Goal: Information Seeking & Learning: Learn about a topic

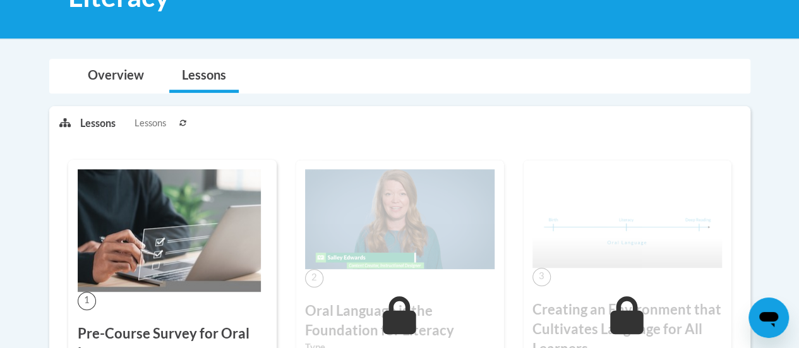
scroll to position [253, 0]
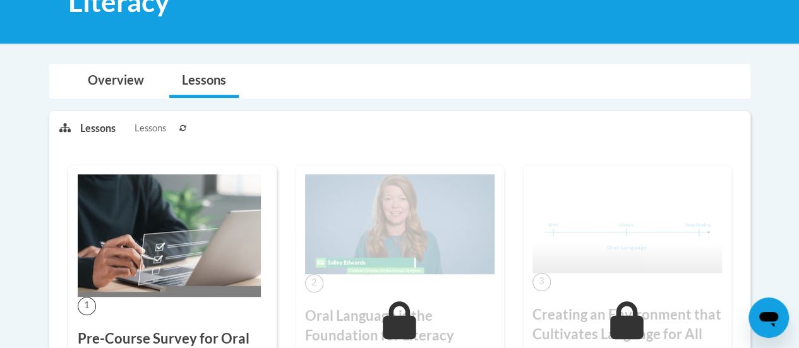
click at [377, 215] on img at bounding box center [399, 224] width 189 height 100
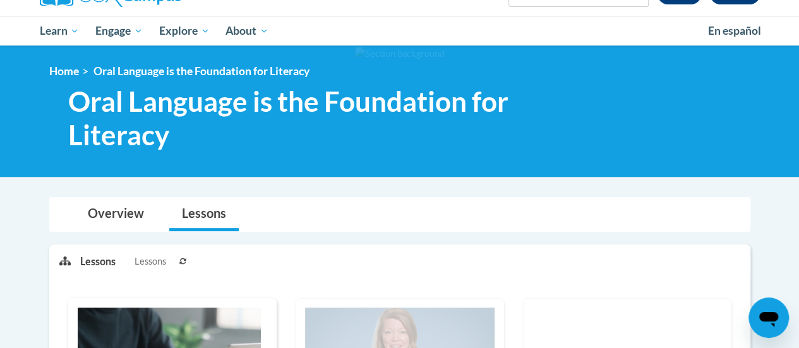
scroll to position [0, 0]
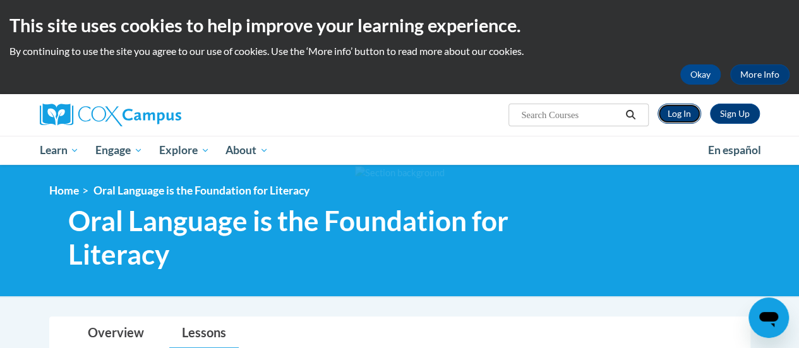
click at [680, 111] on link "Log In" at bounding box center [680, 114] width 44 height 20
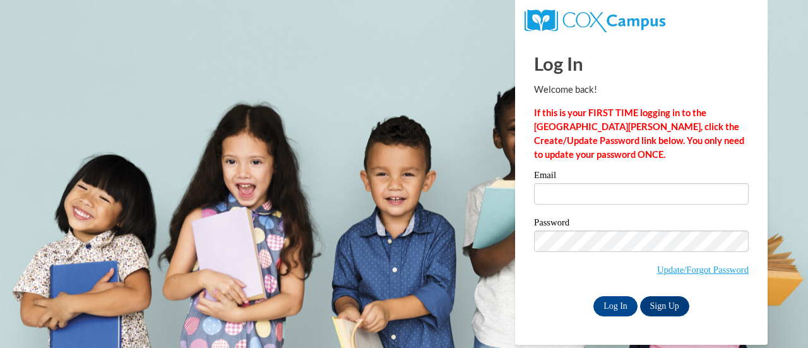
click at [614, 206] on div "Email" at bounding box center [641, 193] width 215 height 44
click at [615, 196] on input "Email" at bounding box center [641, 193] width 215 height 21
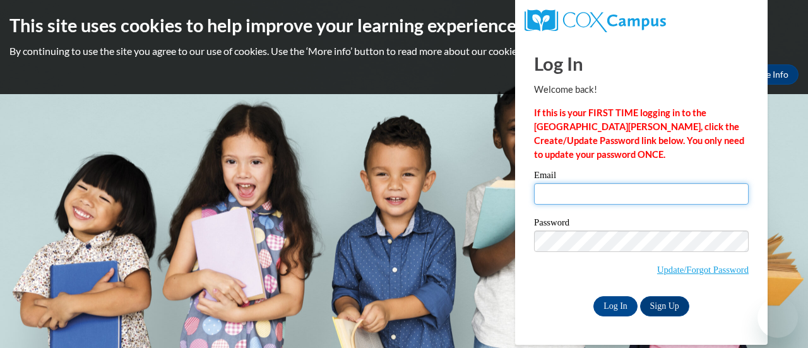
type input "krmoore@gracesystem.org"
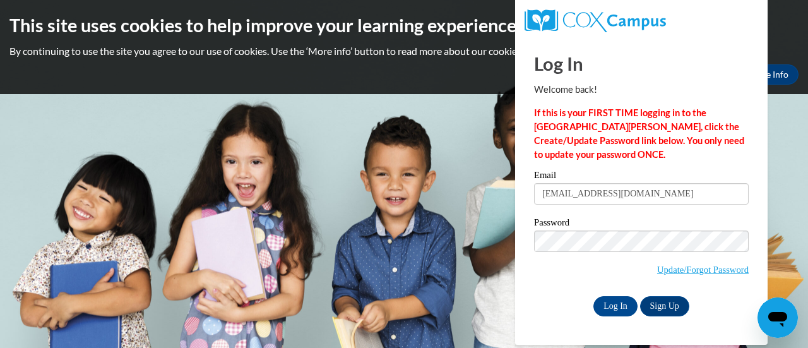
click at [551, 290] on div "Password Update/Forgot Password" at bounding box center [641, 255] width 215 height 75
click at [616, 310] on input "Log In" at bounding box center [616, 306] width 44 height 20
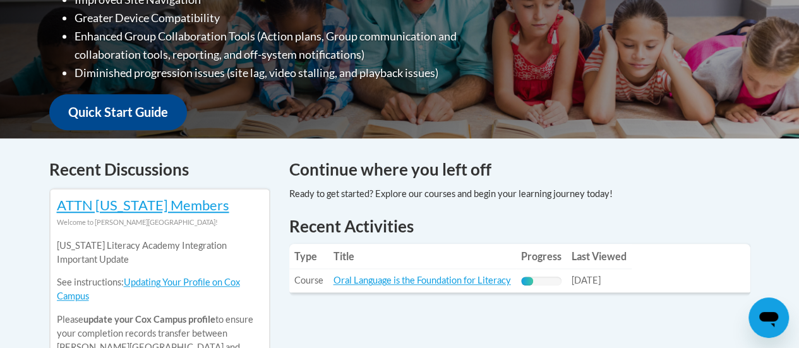
scroll to position [379, 0]
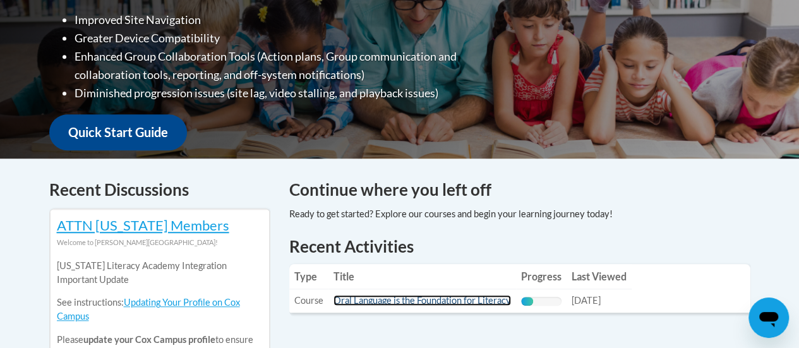
click at [378, 299] on link "Oral Language is the Foundation for Literacy" at bounding box center [422, 300] width 177 height 11
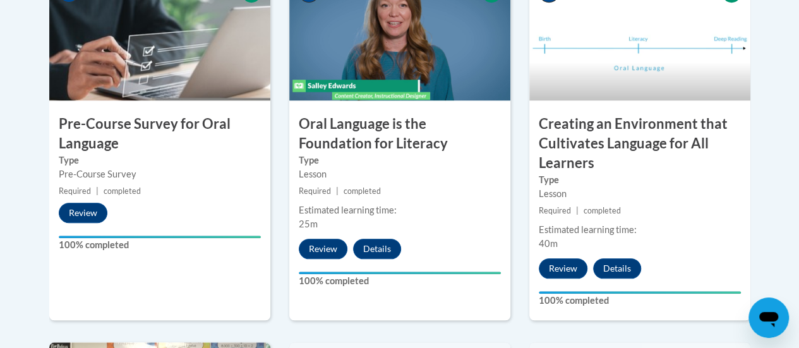
scroll to position [253, 0]
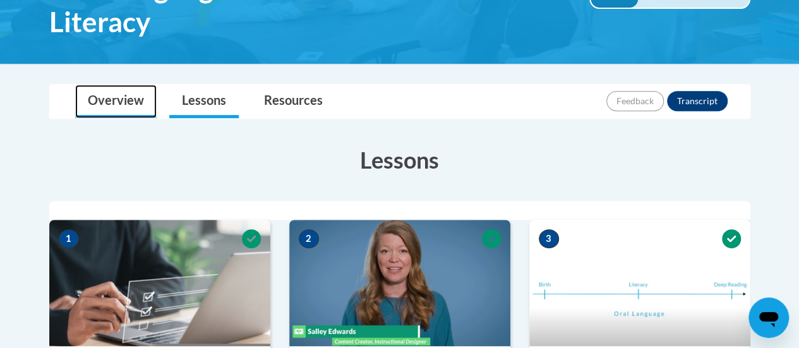
click at [112, 93] on link "Overview" at bounding box center [115, 101] width 81 height 33
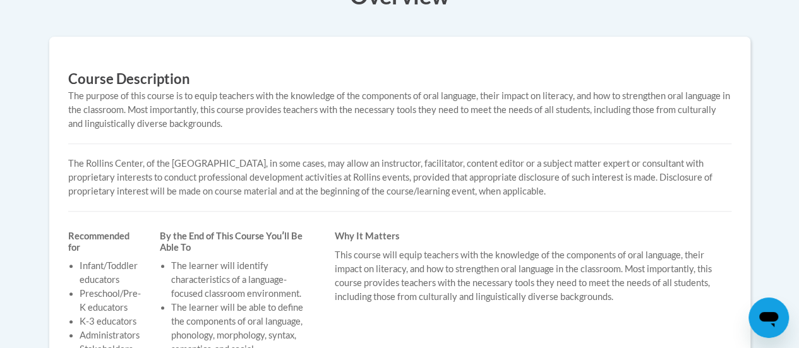
scroll to position [442, 0]
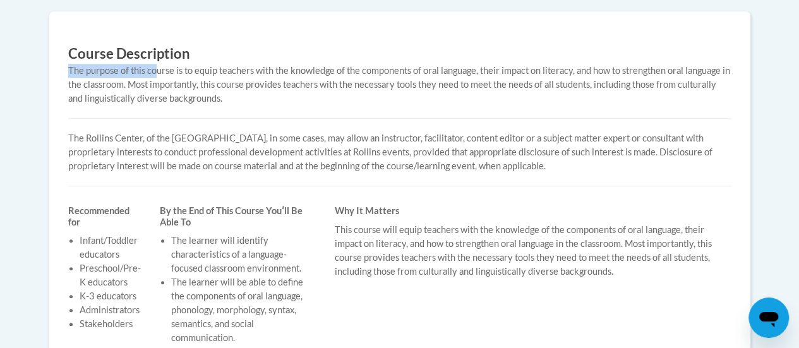
drag, startPoint x: 158, startPoint y: 73, endPoint x: 172, endPoint y: 113, distance: 42.7
click at [172, 113] on div "Course Description The purpose of this course is to equip teachers with the kno…" at bounding box center [400, 242] width 682 height 424
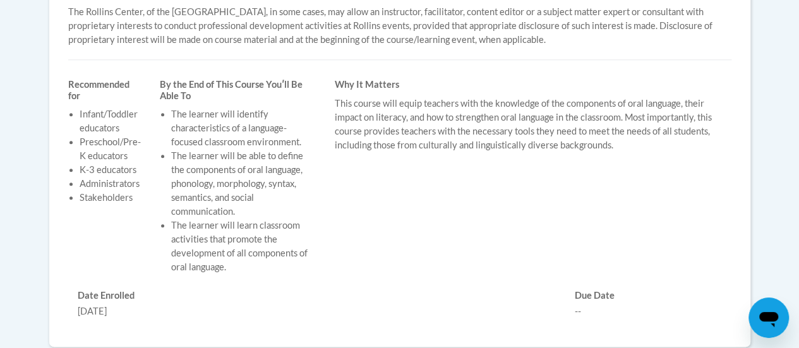
scroll to position [379, 0]
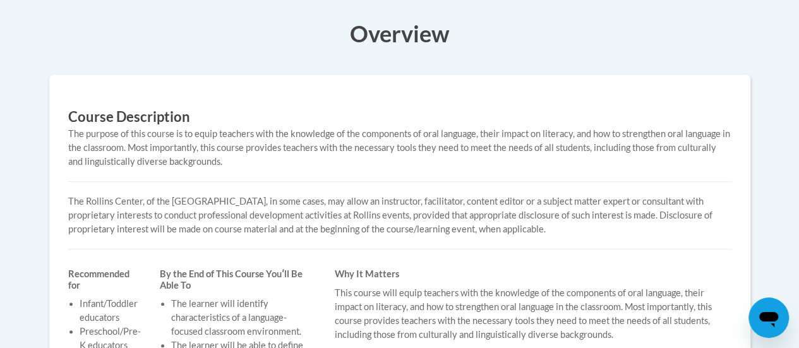
click at [333, 210] on p "The Rollins Center, of the Atlanta Speech School, in some cases, may allow an i…" at bounding box center [399, 216] width 663 height 42
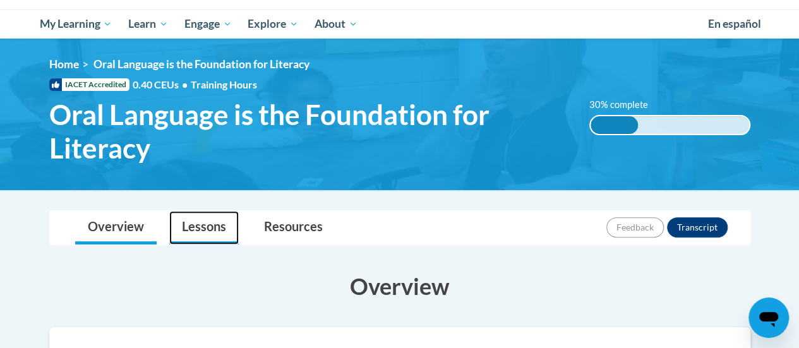
click at [199, 225] on link "Lessons" at bounding box center [203, 227] width 69 height 33
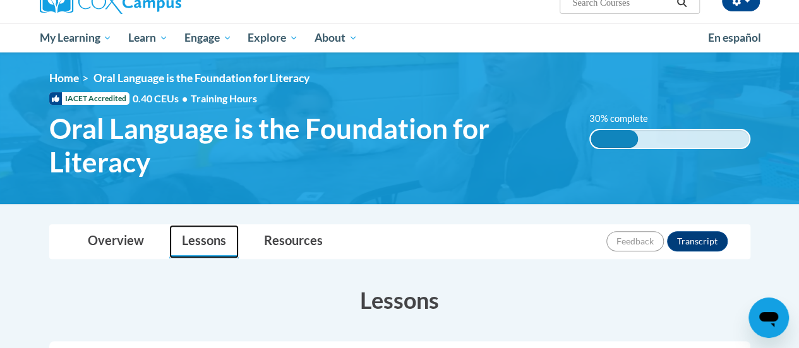
scroll to position [0, 0]
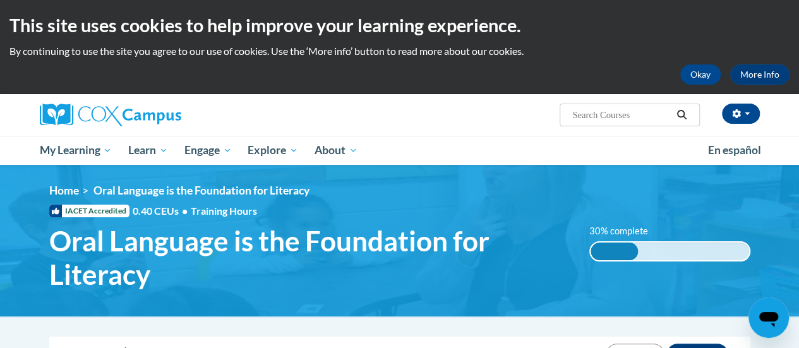
click at [622, 114] on input "Search..." at bounding box center [621, 114] width 101 height 15
paste input "Early Literacy*"
type input "Early Literacy"
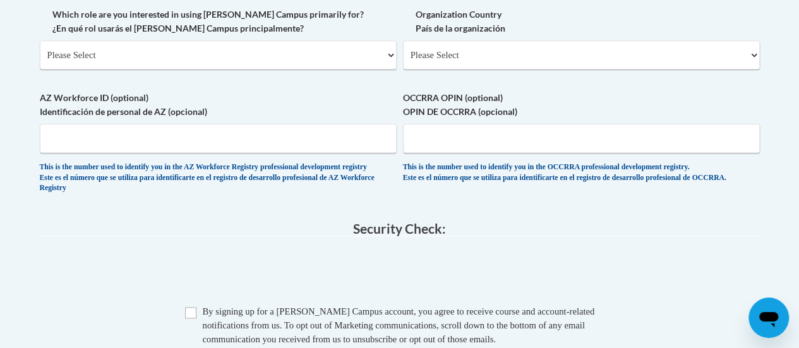
scroll to position [379, 0]
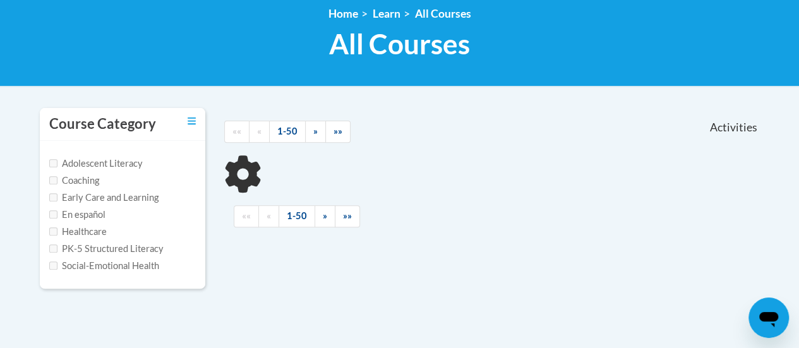
scroll to position [189, 0]
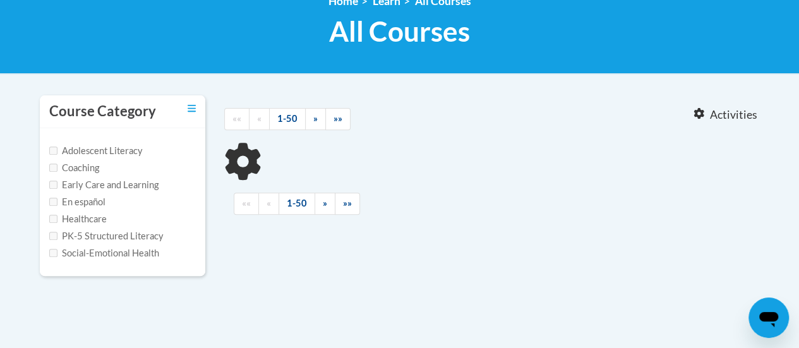
type input "Early Literacy"
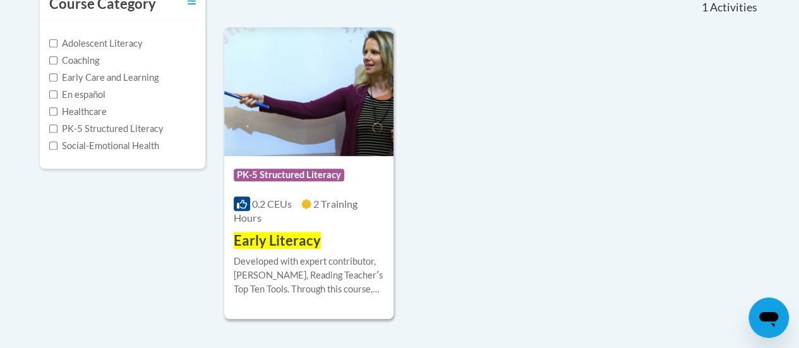
scroll to position [316, 0]
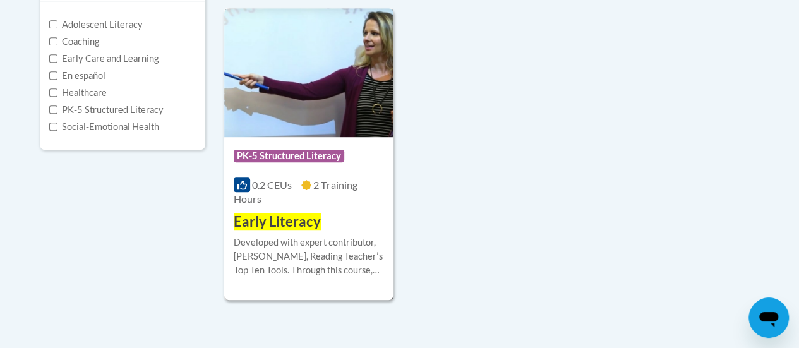
click at [349, 103] on img at bounding box center [308, 72] width 169 height 129
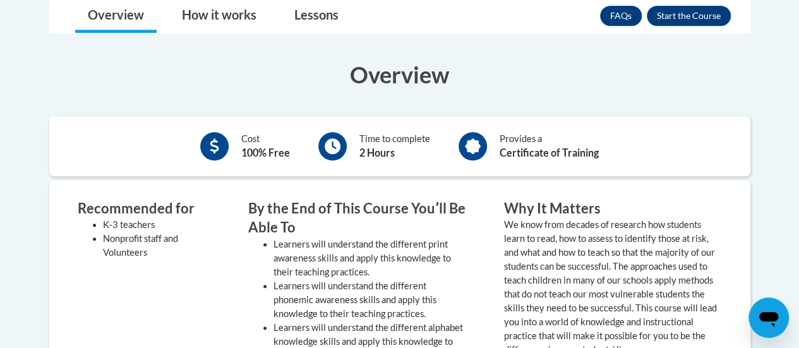
scroll to position [379, 0]
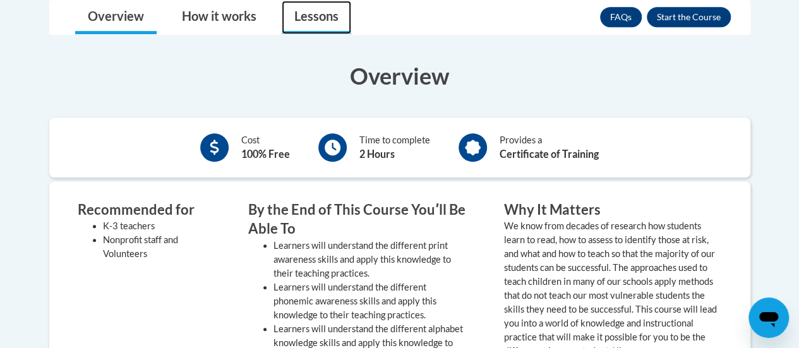
click at [318, 21] on link "Lessons" at bounding box center [316, 17] width 69 height 33
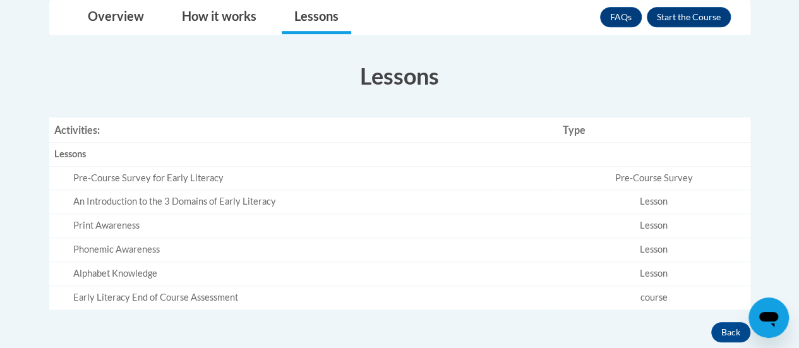
click at [148, 176] on div "Pre-Course Survey for Early Literacy" at bounding box center [312, 178] width 479 height 13
click at [619, 13] on link "FAQs" at bounding box center [621, 17] width 42 height 20
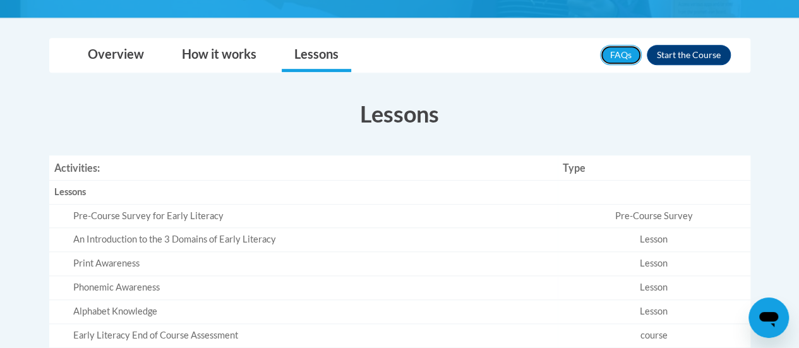
scroll to position [189, 0]
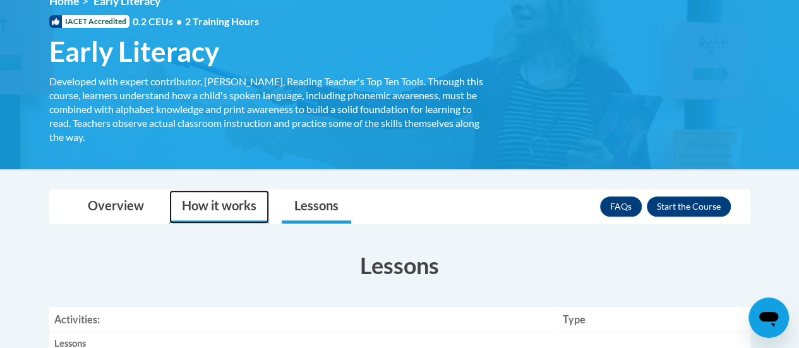
click at [205, 207] on link "How it works" at bounding box center [219, 206] width 100 height 33
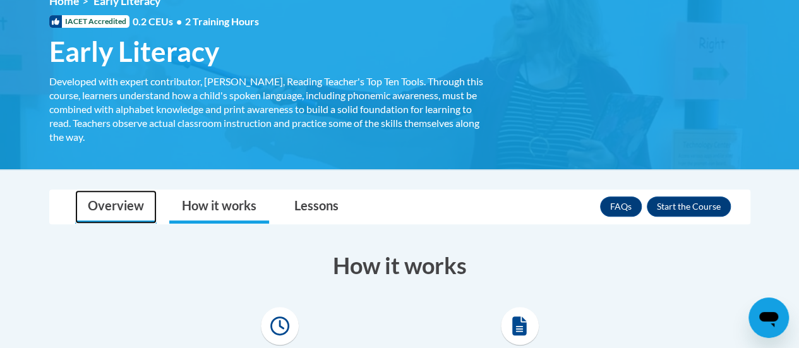
click at [135, 201] on link "Overview" at bounding box center [115, 206] width 81 height 33
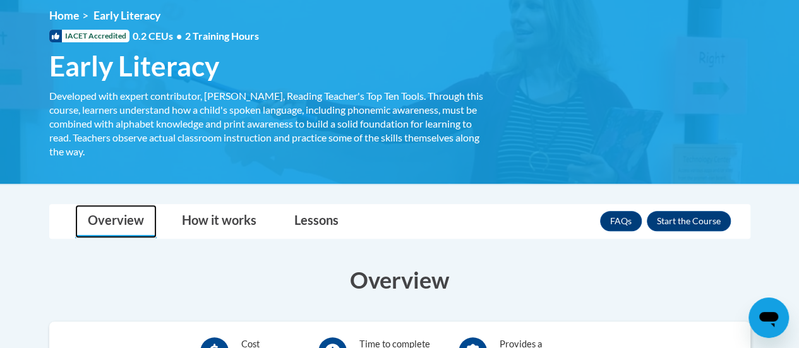
scroll to position [0, 0]
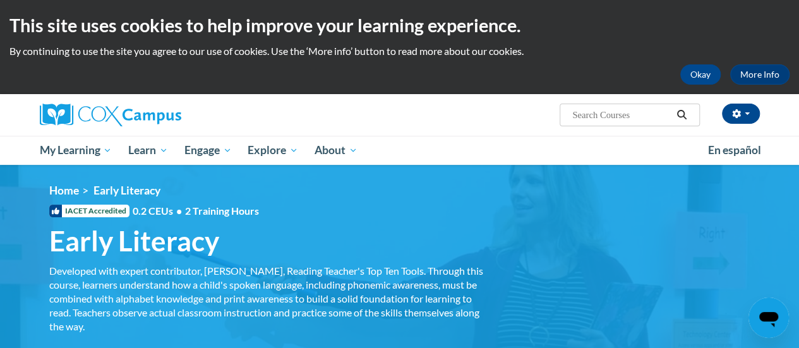
click at [605, 113] on input "Search..." at bounding box center [621, 114] width 101 height 15
paste input "Systematic and Explicit Phonics Instruction*"
type input "Systematic and Explicit Phonics Instruction"
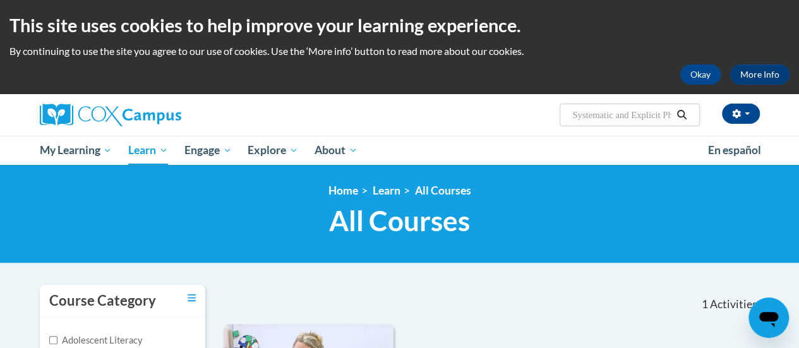
click at [636, 111] on input "Systematic and Explicit Phonics Instruction" at bounding box center [621, 114] width 101 height 15
paste input "Meaningful Read Alouds for Vocabulary and Oral Language Comprehension"
type input "Systematic and Meaningful Read Alouds for Vocabulary and Oral Language Comprehe…"
click at [619, 118] on input "Systematic and Meaningful Read Alouds for Vocabulary and Oral Language Comprehe…" at bounding box center [621, 114] width 101 height 15
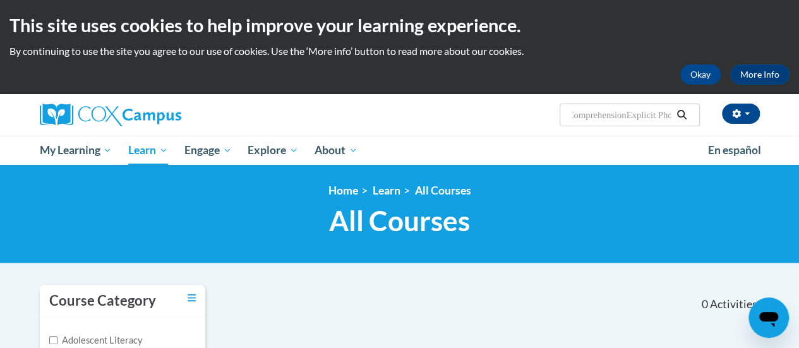
scroll to position [0, 292]
type input "Systematic and Meaningful Read Alouds for Vocabulary and Oral Language Comprehe…"
click at [599, 117] on input "Systematic and Meaningful Read Alouds for Vocabulary and Oral Language Comprehe…" at bounding box center [621, 114] width 101 height 15
click at [629, 116] on input "Systematic and Meaningful Read Alouds for Vocabulary and Oral Language Comprehe…" at bounding box center [621, 114] width 101 height 15
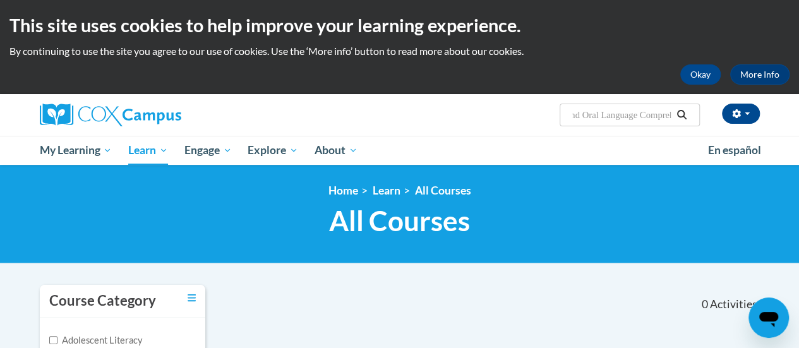
scroll to position [0, 272]
drag, startPoint x: 574, startPoint y: 115, endPoint x: 711, endPoint y: 113, distance: 137.7
click at [711, 113] on div "Katie Moore (America/Chicago UTC-05:00) My Profile Inbox My Transcripts Log Out…" at bounding box center [523, 110] width 493 height 32
type input "read alouds"
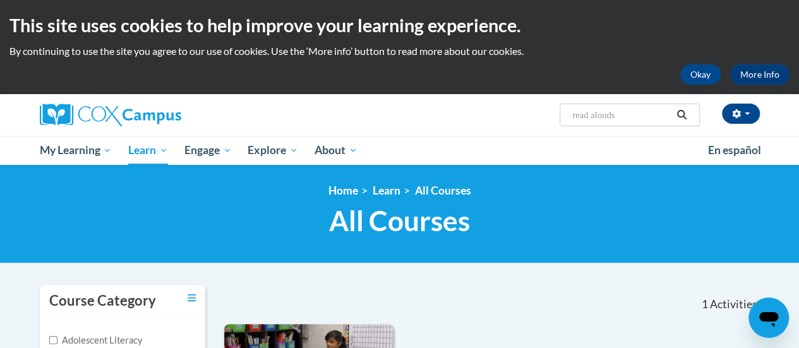
click at [606, 117] on input "read alouds" at bounding box center [621, 114] width 101 height 15
drag, startPoint x: 619, startPoint y: 115, endPoint x: 480, endPoint y: 118, distance: 139.0
click at [480, 117] on div "[PERSON_NAME] ([GEOGRAPHIC_DATA]/[GEOGRAPHIC_DATA] UTC-05:00) My Profile Inbox …" at bounding box center [523, 110] width 493 height 32
type input "vocabulary instructin"
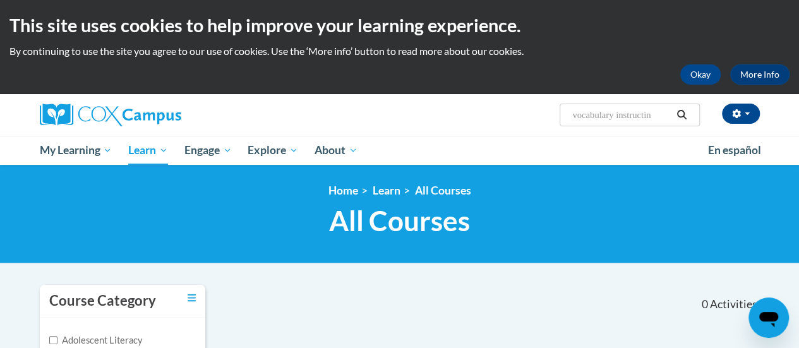
click at [652, 114] on input "vocabulary instructin" at bounding box center [621, 114] width 101 height 15
type input "vocabulary instruction"
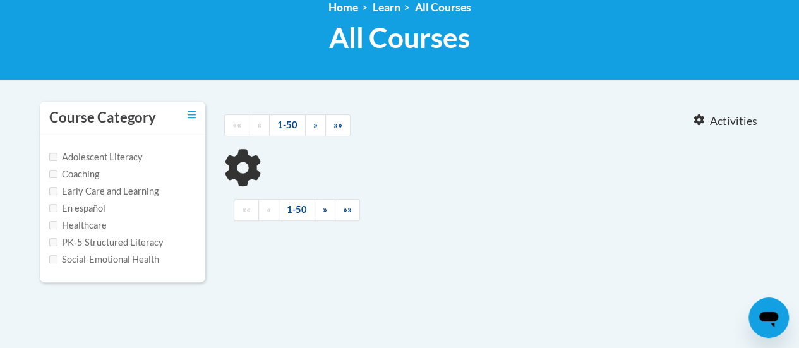
scroll to position [189, 0]
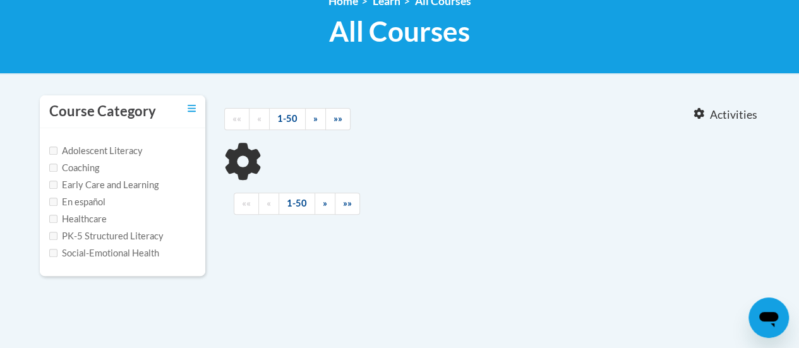
type input "vocabulary instruction"
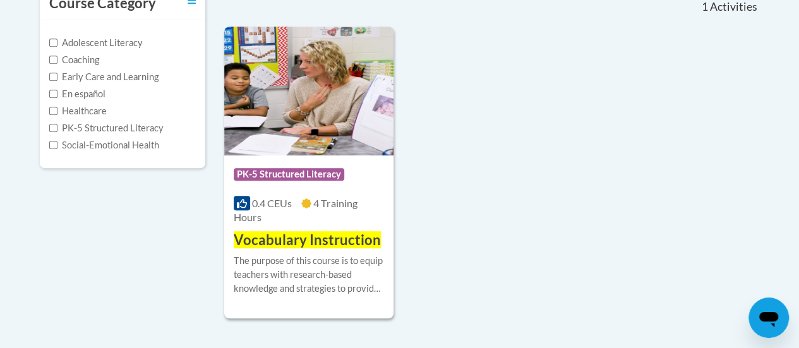
scroll to position [316, 0]
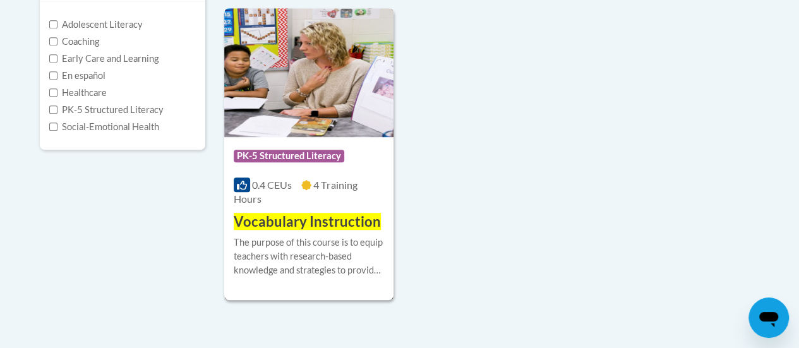
click at [356, 94] on img at bounding box center [308, 72] width 169 height 129
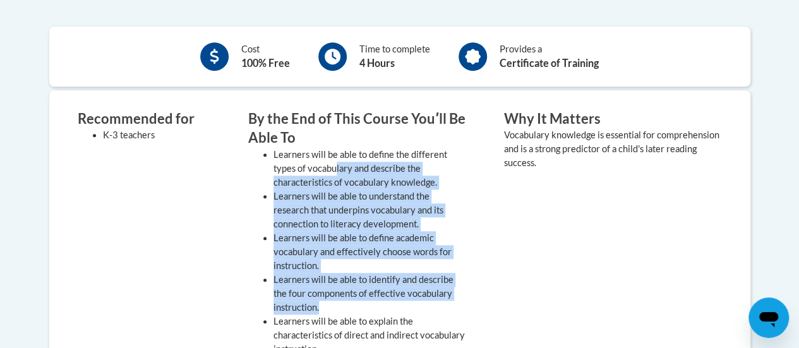
drag, startPoint x: 335, startPoint y: 167, endPoint x: 446, endPoint y: 306, distance: 177.5
click at [446, 306] on ul "Learners will be able to define the different types of vocabulary and describe …" at bounding box center [357, 266] width 218 height 236
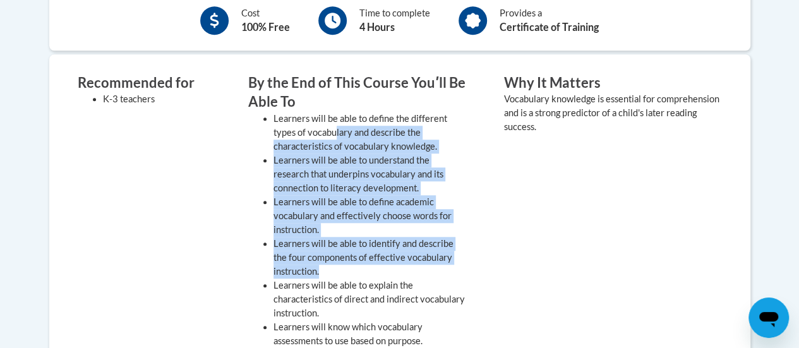
scroll to position [505, 0]
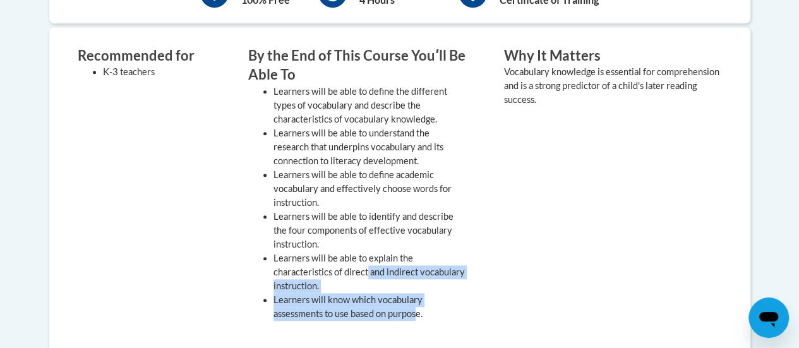
drag, startPoint x: 368, startPoint y: 265, endPoint x: 418, endPoint y: 310, distance: 67.0
click at [418, 310] on ul "Learners will be able to define the different types of vocabulary and describe …" at bounding box center [357, 203] width 218 height 236
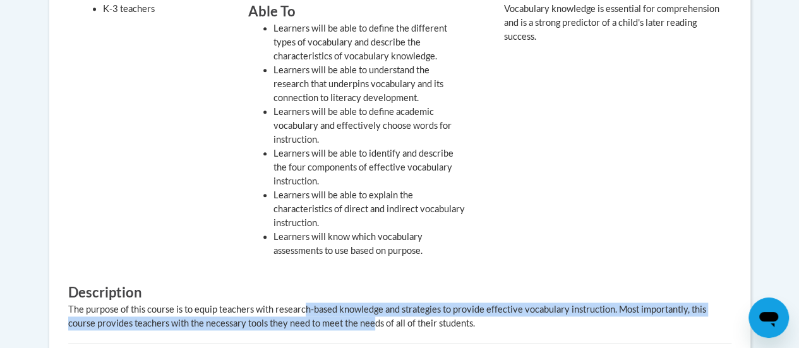
drag, startPoint x: 304, startPoint y: 311, endPoint x: 378, endPoint y: 316, distance: 73.4
click at [377, 316] on div "The purpose of this course is to equip teachers with research-based knowledge a…" at bounding box center [399, 317] width 663 height 28
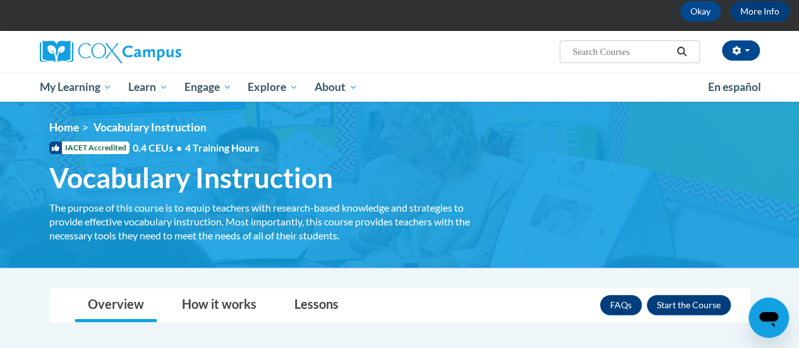
scroll to position [0, 0]
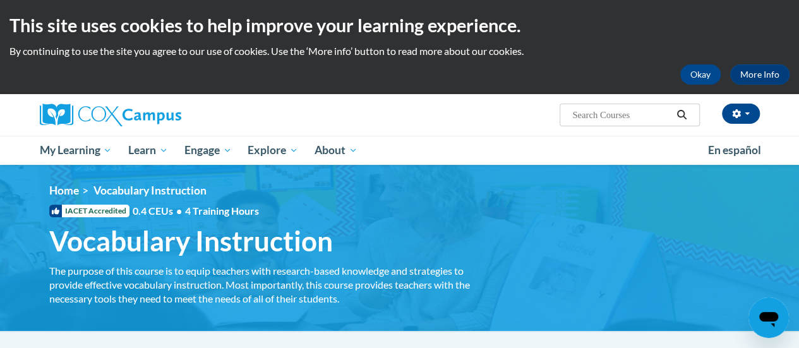
click at [656, 119] on input "Search..." at bounding box center [621, 114] width 101 height 15
type input "reading fluency"
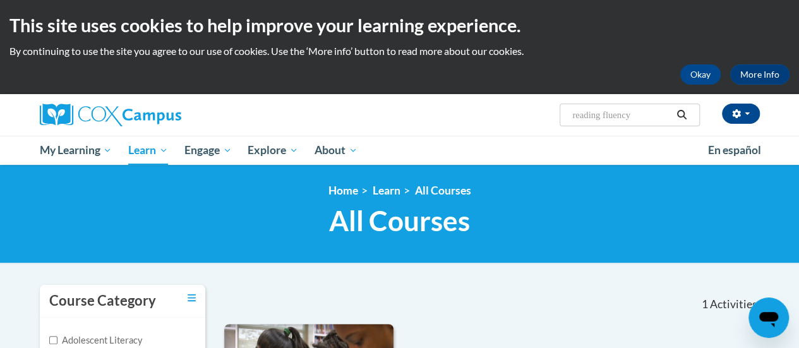
drag, startPoint x: 640, startPoint y: 113, endPoint x: 597, endPoint y: 114, distance: 43.6
click at [597, 114] on input "reading fluency" at bounding box center [621, 114] width 101 height 15
type input "reading comprehension"
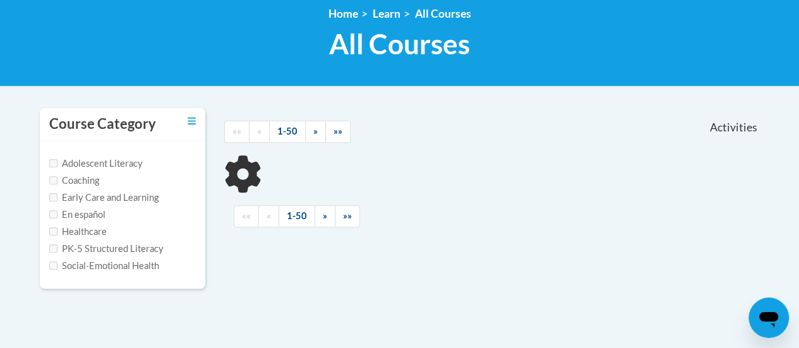
scroll to position [189, 0]
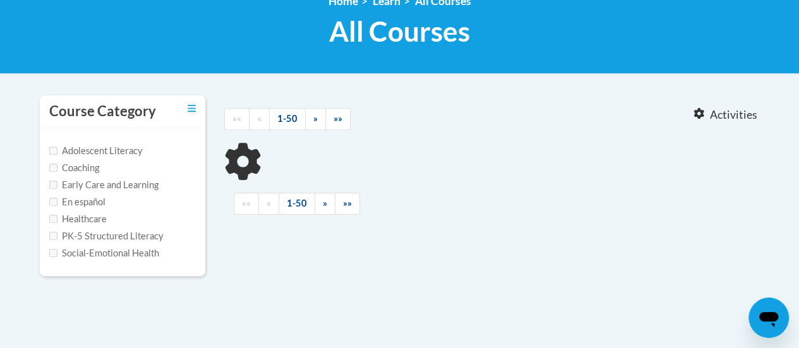
type input "reading comprehension"
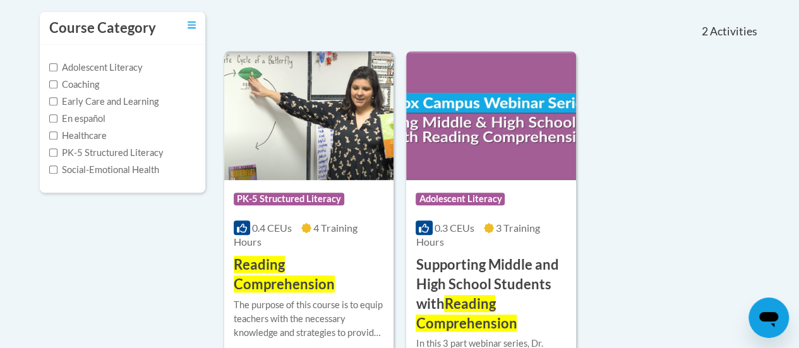
scroll to position [253, 0]
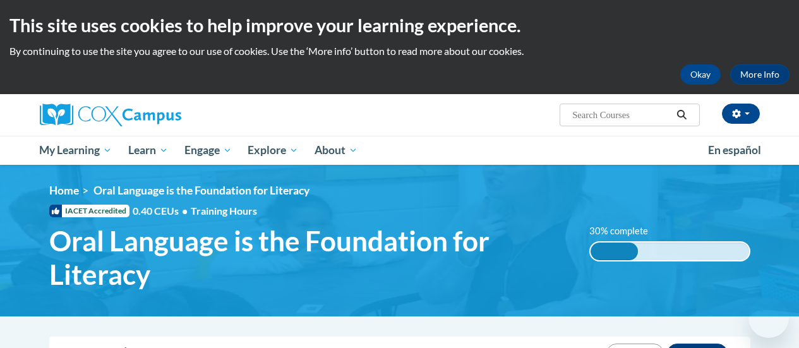
type input "Teaching Writing K-3"
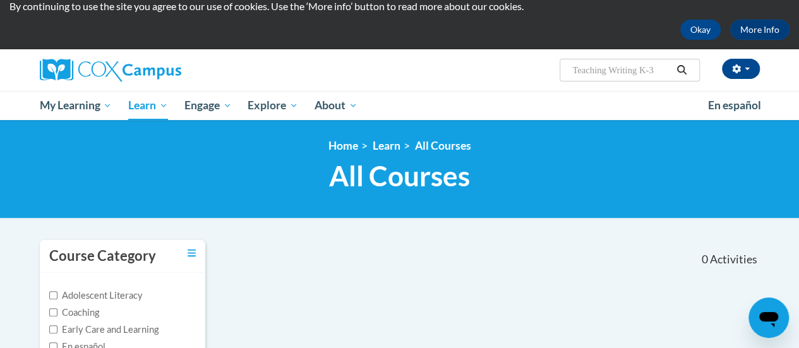
scroll to position [37, 0]
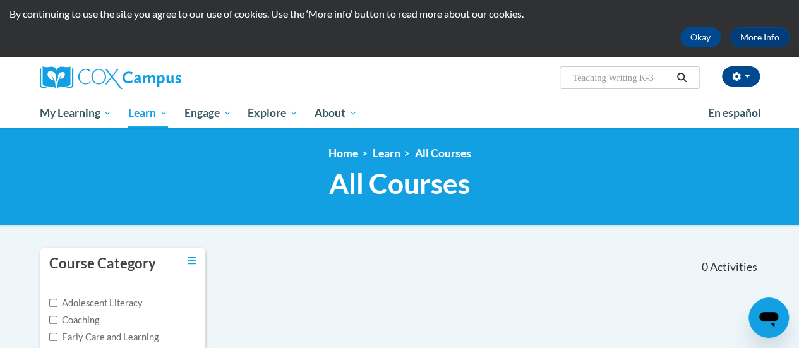
drag, startPoint x: 643, startPoint y: 75, endPoint x: 734, endPoint y: 89, distance: 92.0
click at [729, 80] on div "[PERSON_NAME] ([GEOGRAPHIC_DATA]/[GEOGRAPHIC_DATA] UTC-05:00) My Profile Inbox …" at bounding box center [523, 73] width 493 height 32
type input "Teaching Writing"
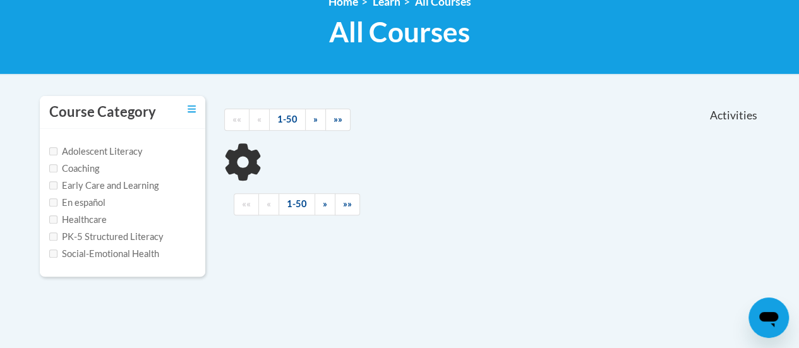
scroll to position [189, 0]
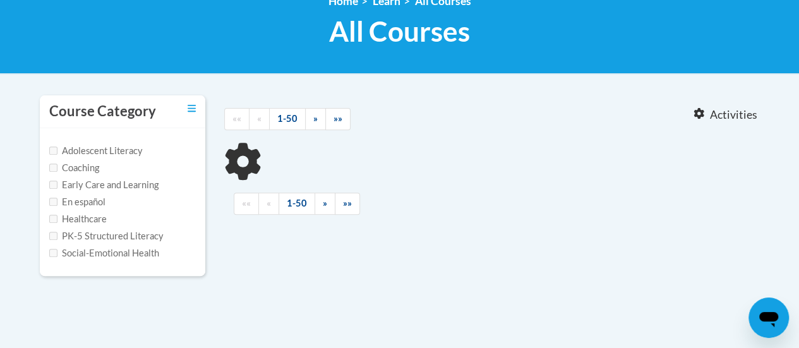
type input "Teaching Writing"
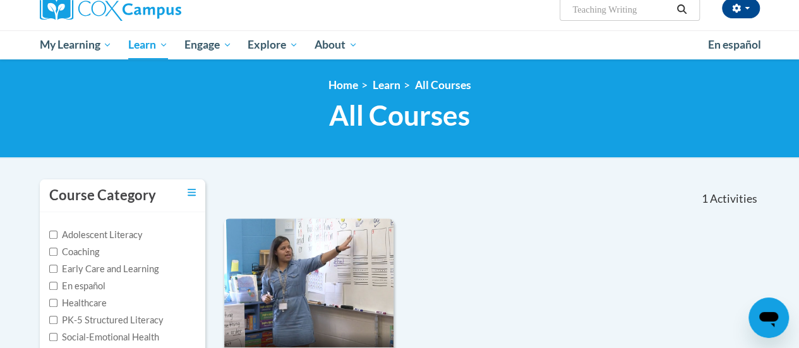
scroll to position [0, 0]
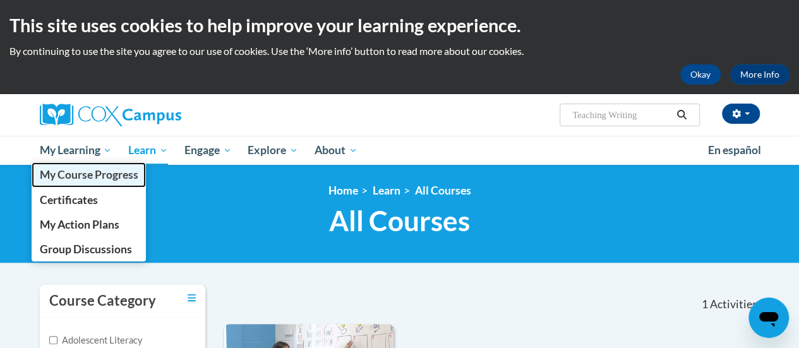
click at [88, 174] on span "My Course Progress" at bounding box center [88, 174] width 99 height 13
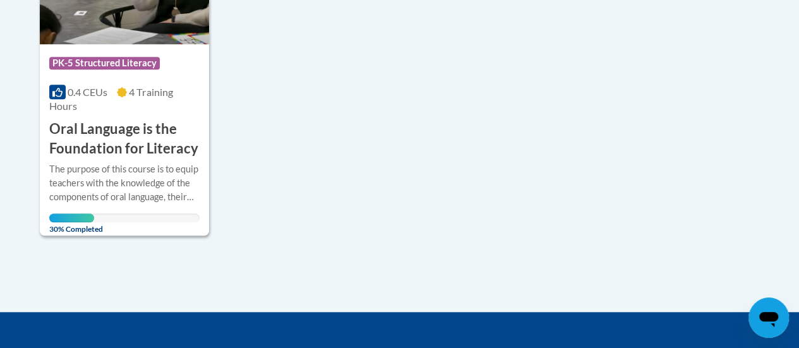
scroll to position [442, 0]
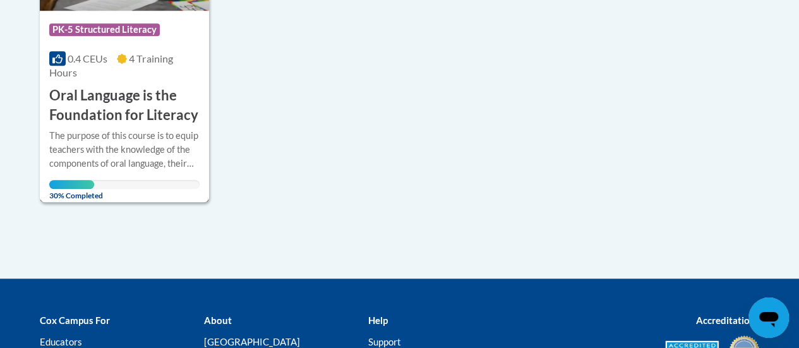
click at [136, 104] on h3 "Oral Language is the Foundation for Literacy" at bounding box center [124, 105] width 150 height 39
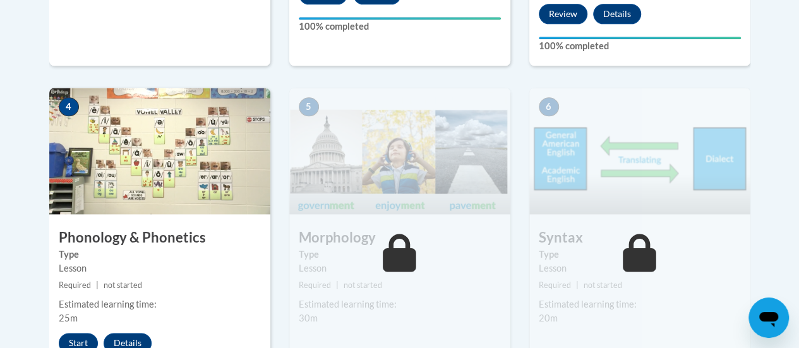
scroll to position [821, 0]
